Goal: Task Accomplishment & Management: Manage account settings

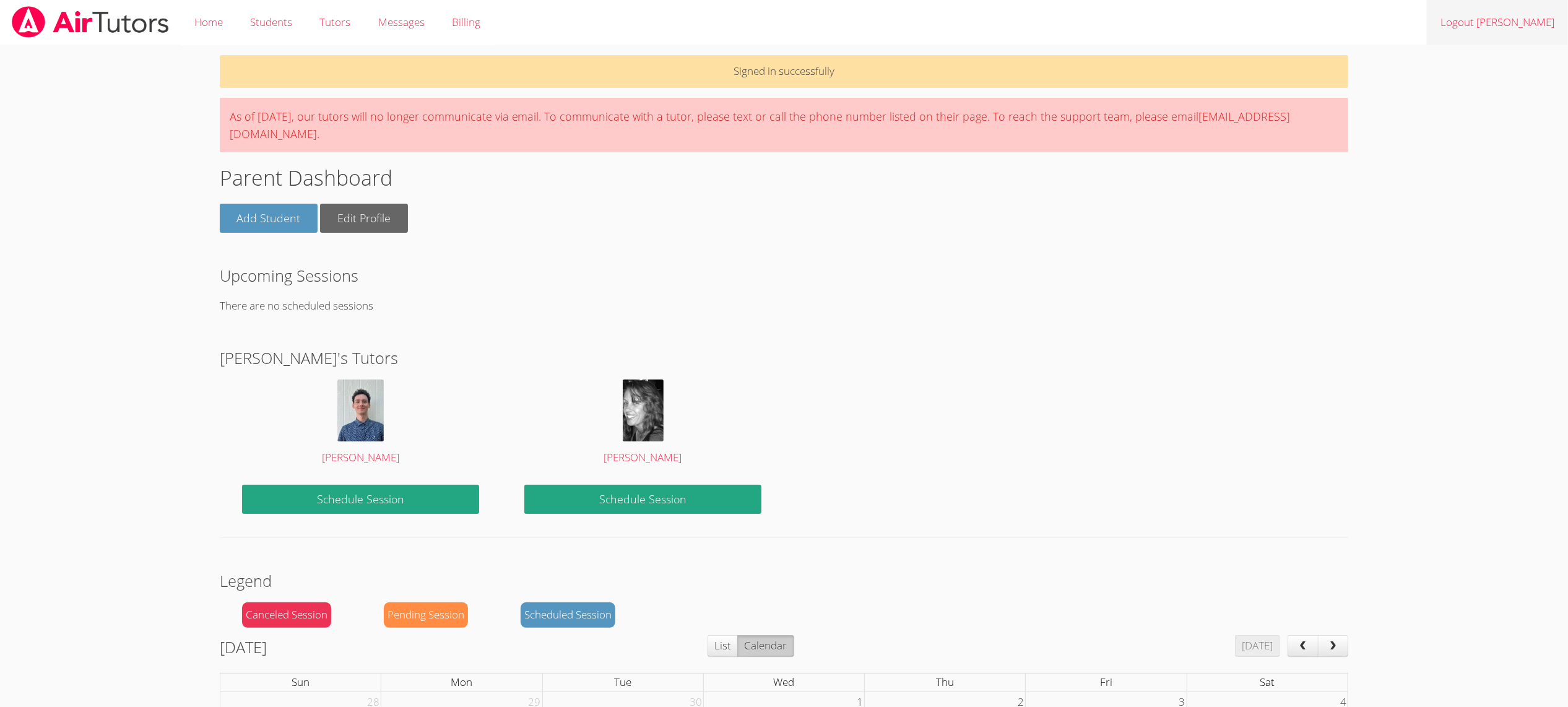
click at [1519, 21] on link "Logout Amy" at bounding box center [1497, 22] width 141 height 45
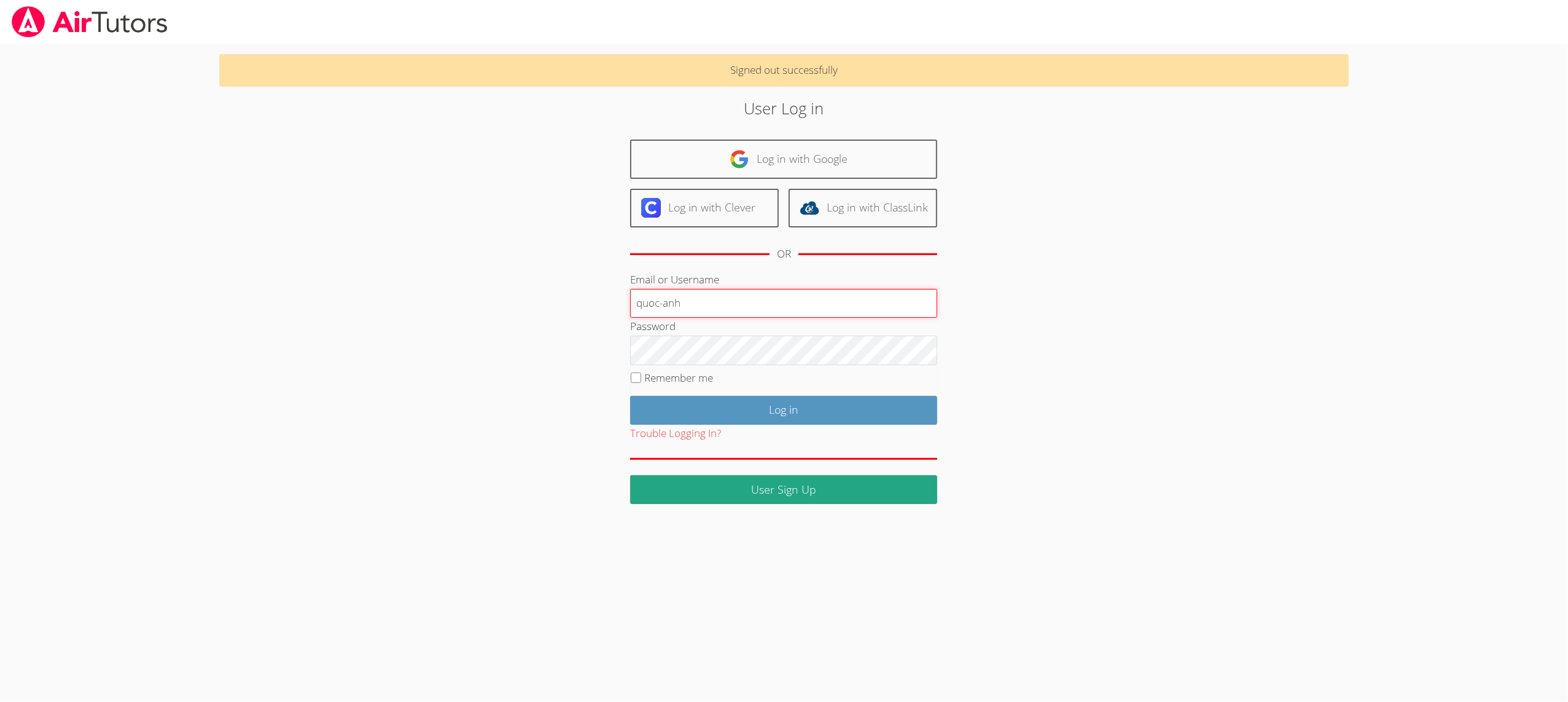
click at [665, 302] on input "quoc-anh" at bounding box center [783, 304] width 307 height 29
type input "quocanh"
click at [734, 413] on input "Log in" at bounding box center [783, 410] width 307 height 29
